Goal: Task Accomplishment & Management: Manage account settings

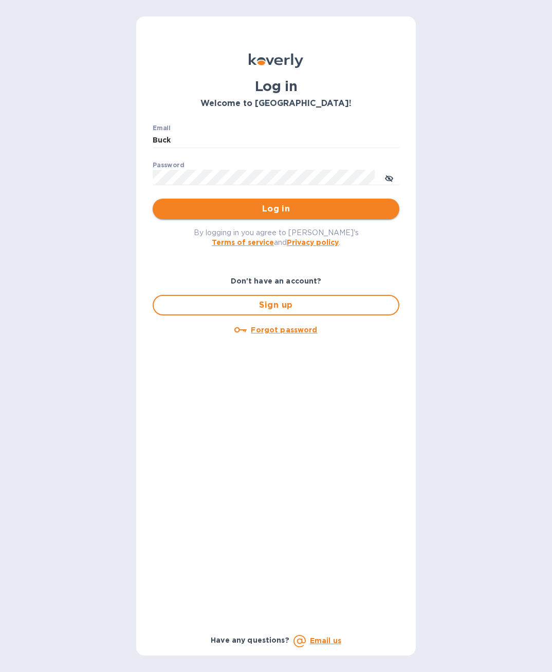
click at [292, 209] on span "Log in" at bounding box center [276, 209] width 230 height 12
click at [232, 141] on input "Buck" at bounding box center [276, 140] width 247 height 15
click at [204, 142] on input "Buck" at bounding box center [276, 140] width 247 height 15
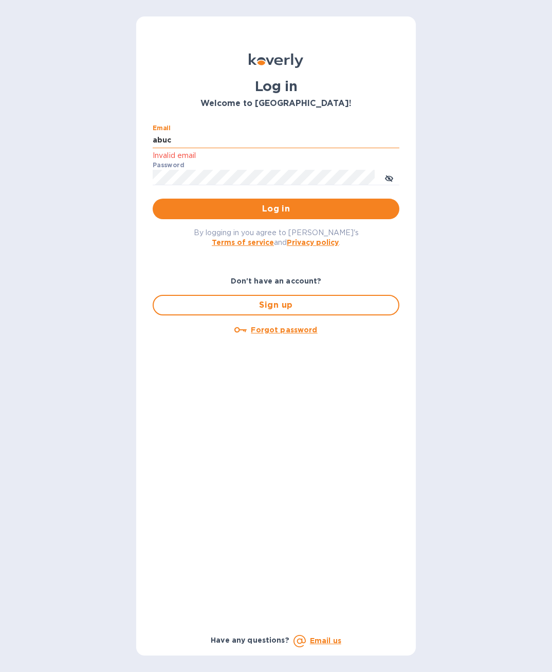
type input "abuck@velocityes.com"
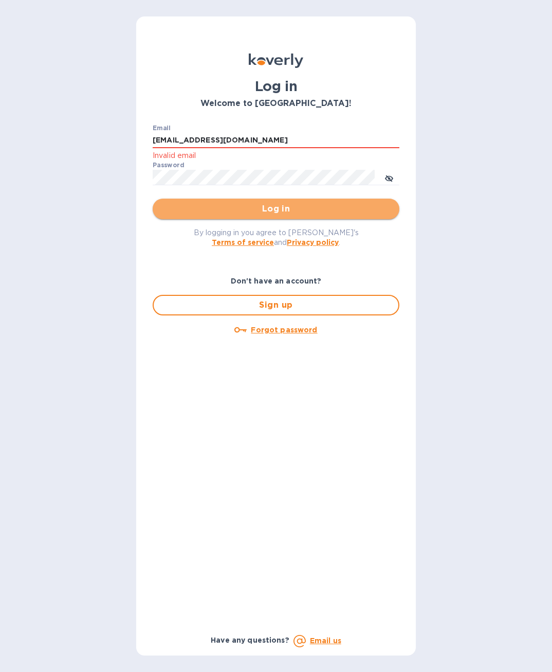
click at [242, 207] on span "Log in" at bounding box center [276, 209] width 230 height 12
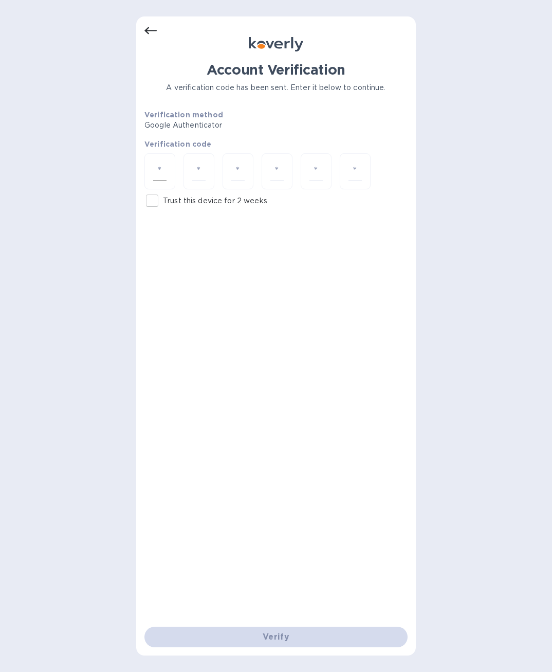
click at [164, 163] on input "number" at bounding box center [159, 171] width 13 height 19
type input "2"
type input "3"
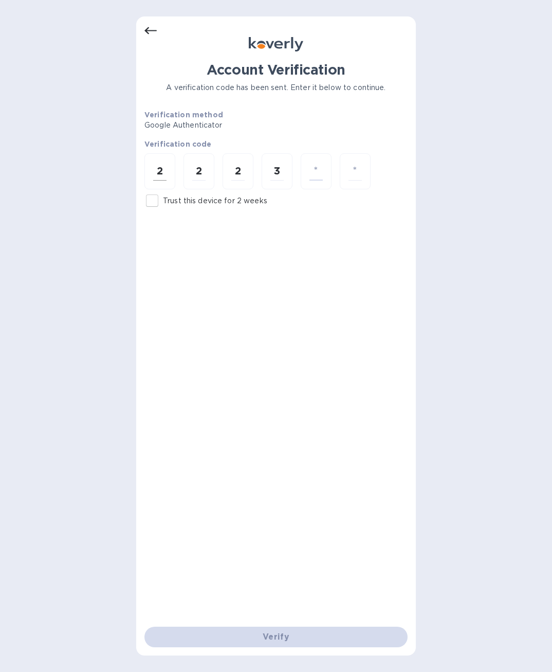
type input "1"
type input "5"
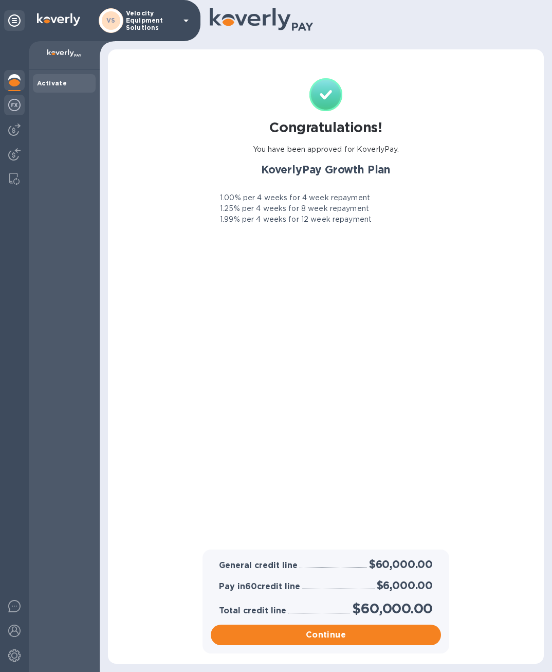
click at [16, 110] on img at bounding box center [14, 105] width 12 height 12
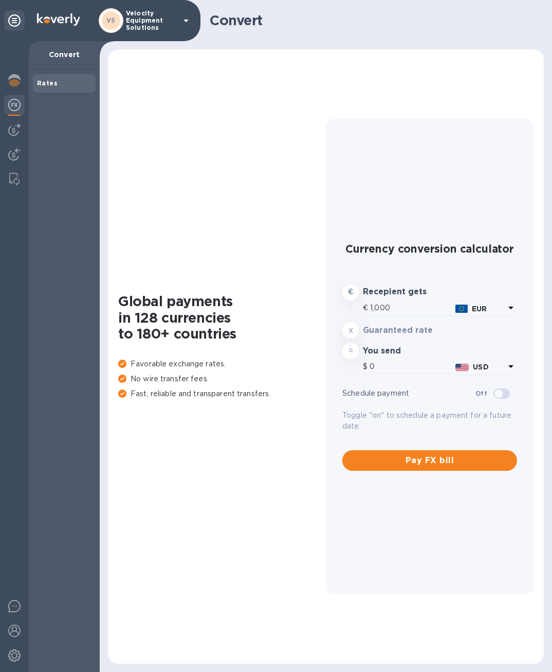
type input "1,167.11"
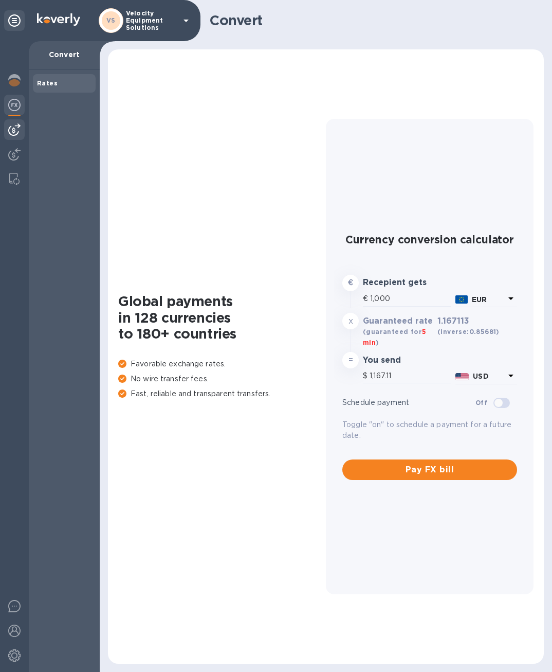
click at [8, 127] on img at bounding box center [14, 129] width 12 height 12
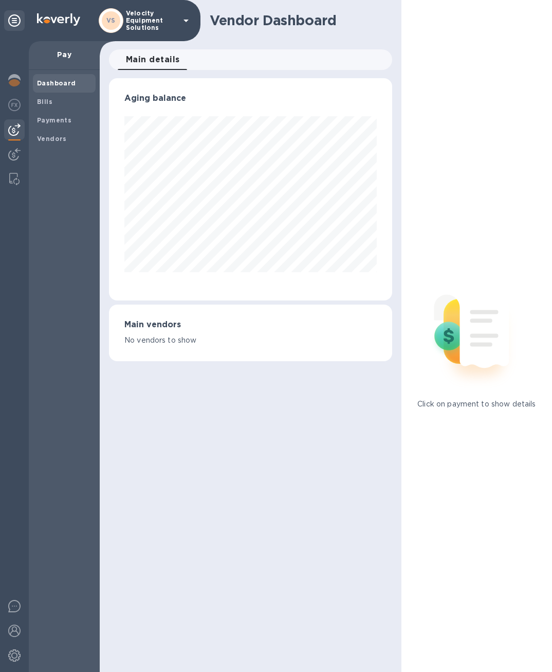
scroll to position [222, 283]
click at [11, 141] on div at bounding box center [14, 356] width 29 height 631
click at [13, 151] on img at bounding box center [14, 154] width 12 height 12
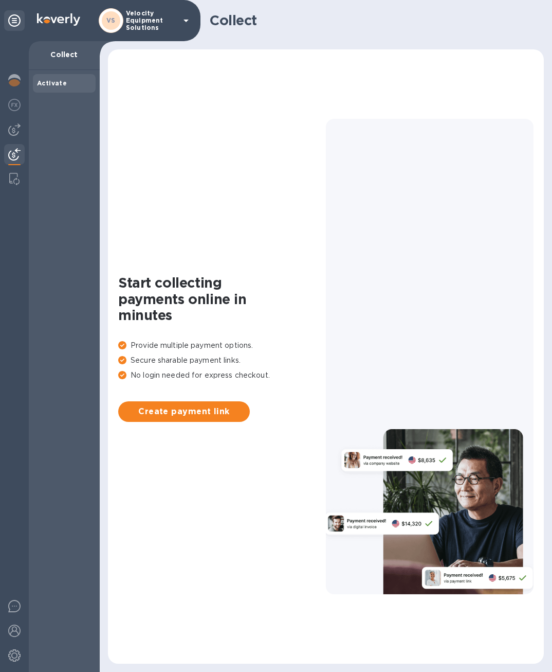
click at [15, 168] on div at bounding box center [14, 356] width 29 height 631
click at [17, 173] on img at bounding box center [14, 179] width 10 height 12
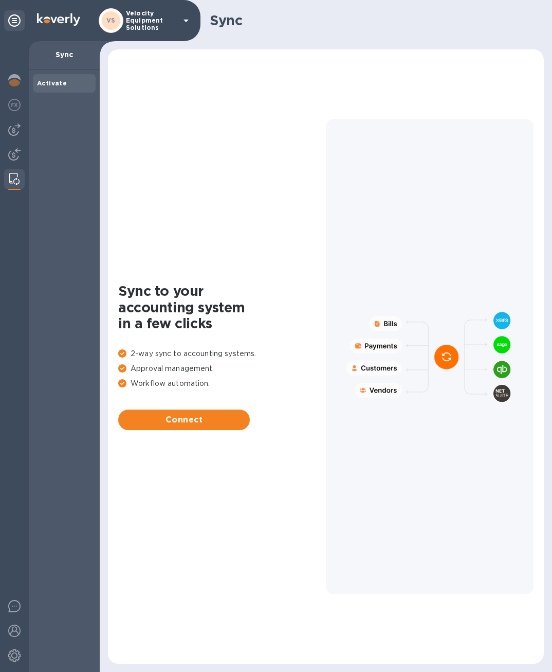
click at [65, 52] on p "Sync" at bounding box center [64, 54] width 55 height 10
click at [183, 21] on icon at bounding box center [186, 20] width 12 height 12
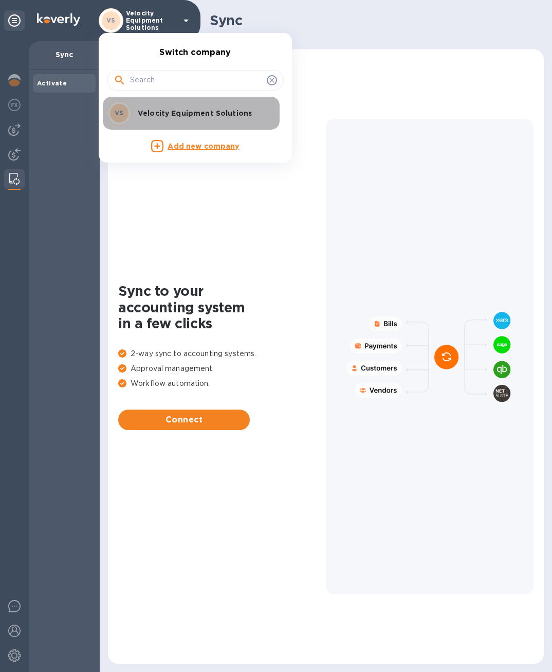
click at [170, 110] on p "Velocity Equipment Solutions" at bounding box center [203, 113] width 130 height 10
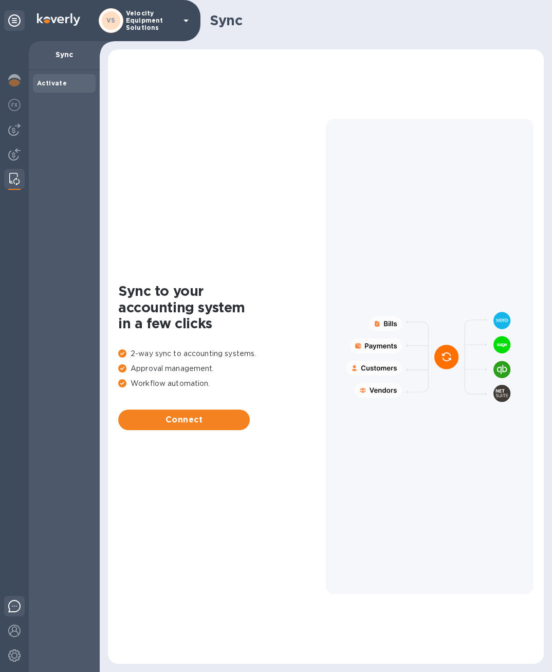
click at [16, 605] on img at bounding box center [14, 606] width 12 height 12
click at [459, 10] on div "Sync" at bounding box center [326, 20] width 453 height 41
click at [15, 80] on img at bounding box center [14, 80] width 12 height 12
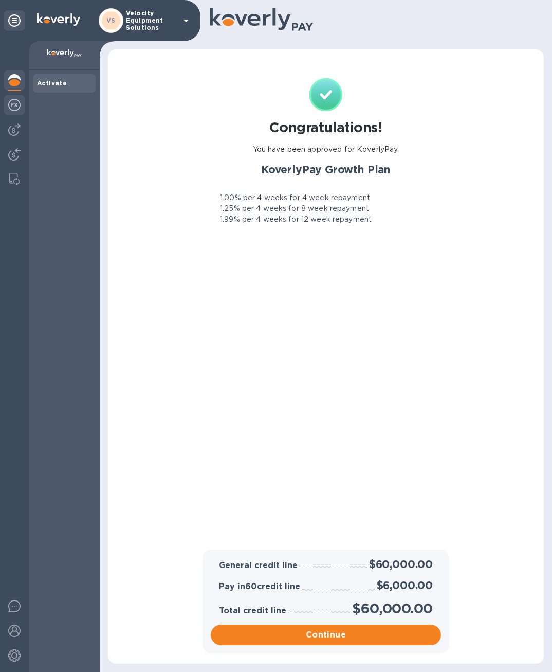
click at [9, 113] on div at bounding box center [14, 106] width 21 height 23
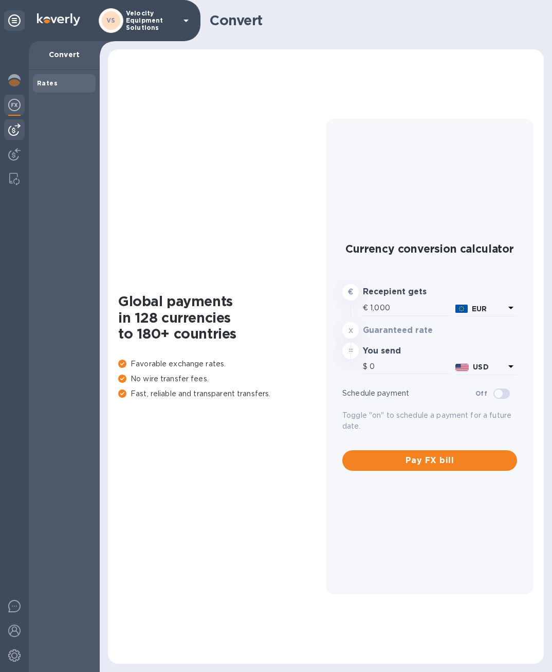
click at [15, 136] on div at bounding box center [14, 129] width 21 height 21
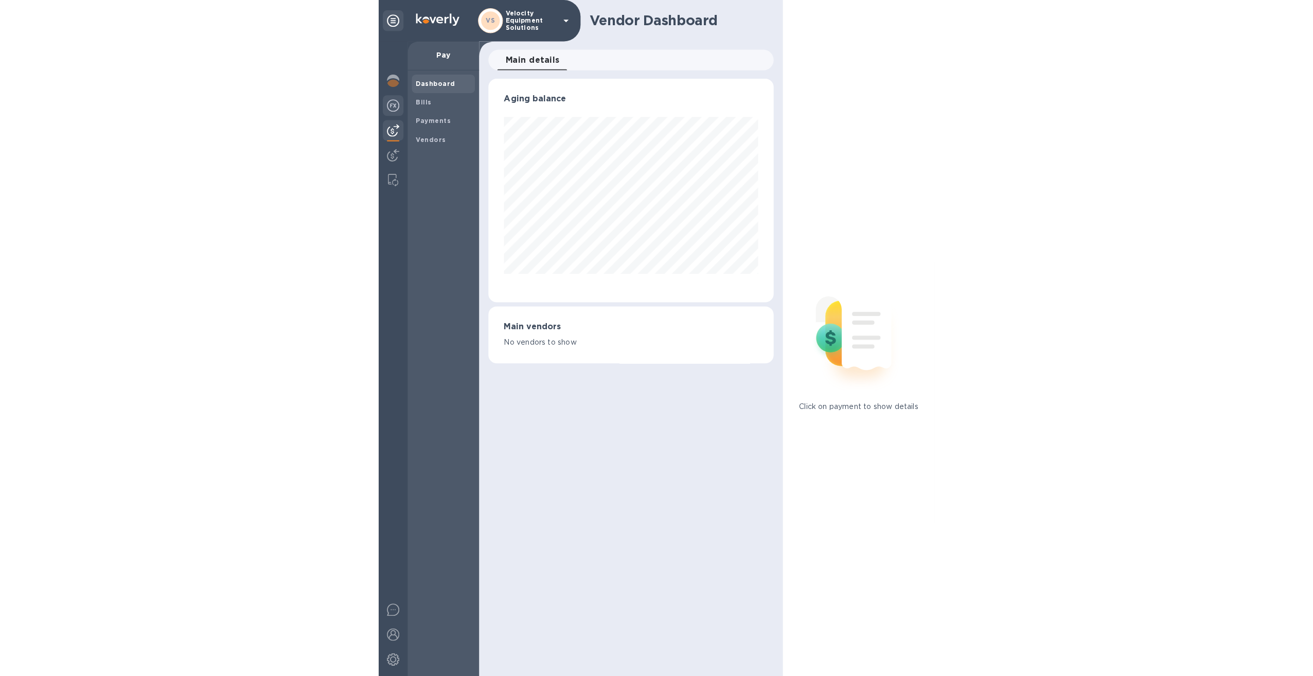
scroll to position [222, 283]
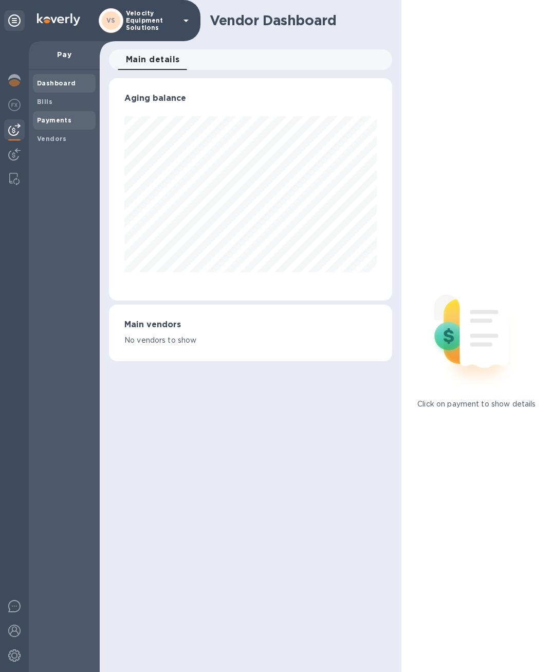
click at [50, 120] on b "Payments" at bounding box center [54, 120] width 34 height 8
